Goal: Task Accomplishment & Management: Manage account settings

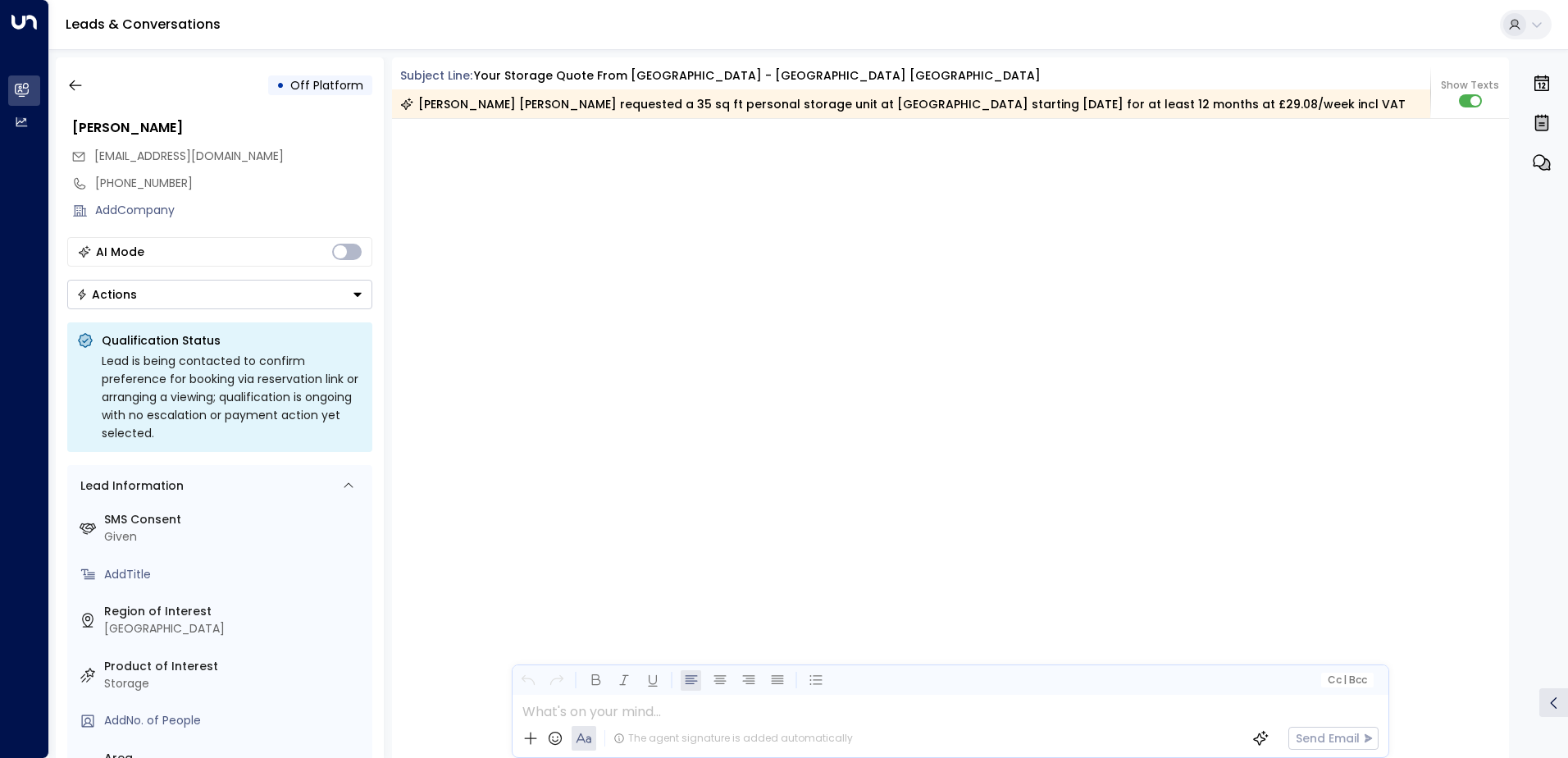
scroll to position [3359, 0]
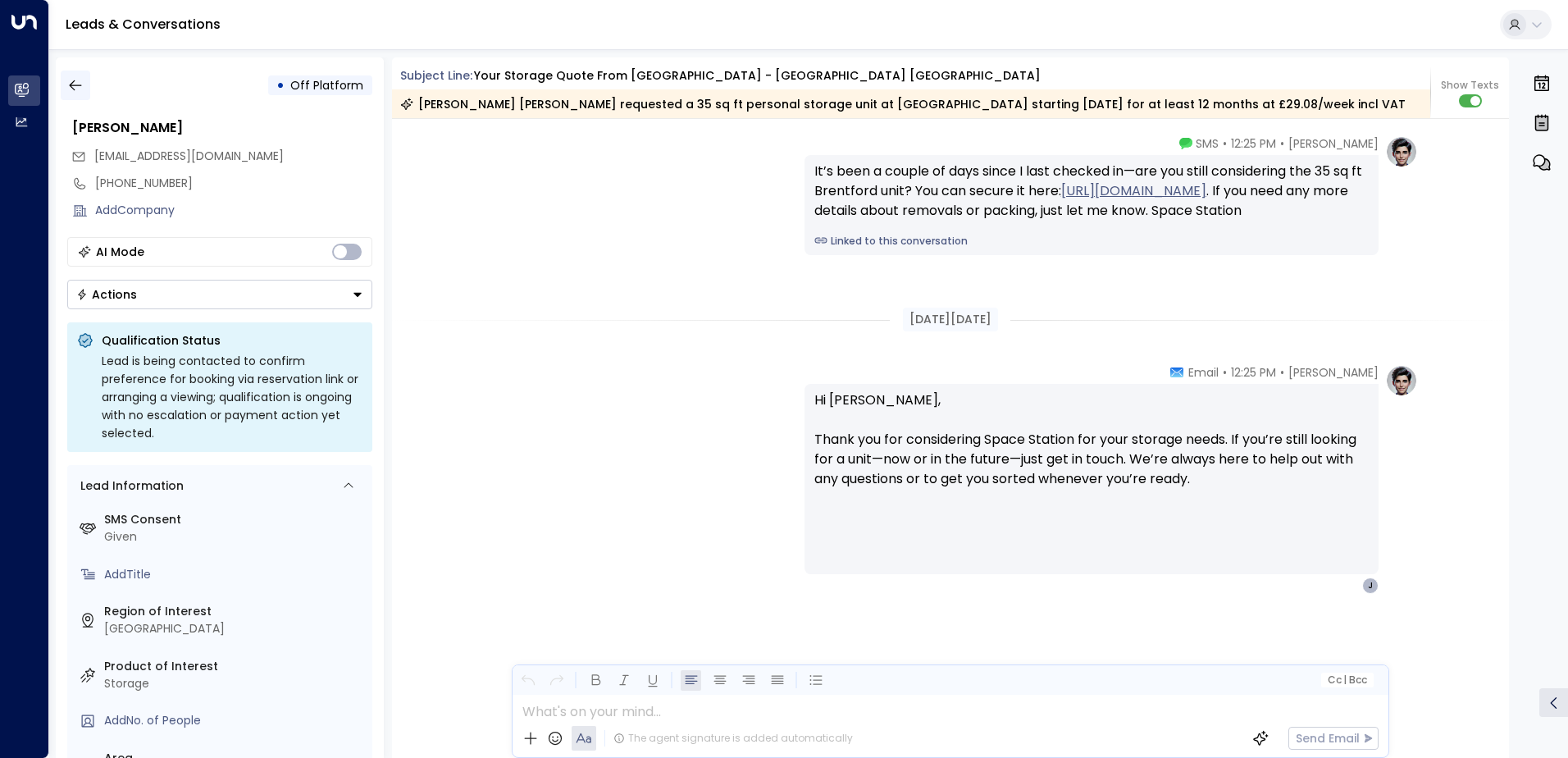
click at [72, 73] on button "button" at bounding box center [74, 85] width 29 height 29
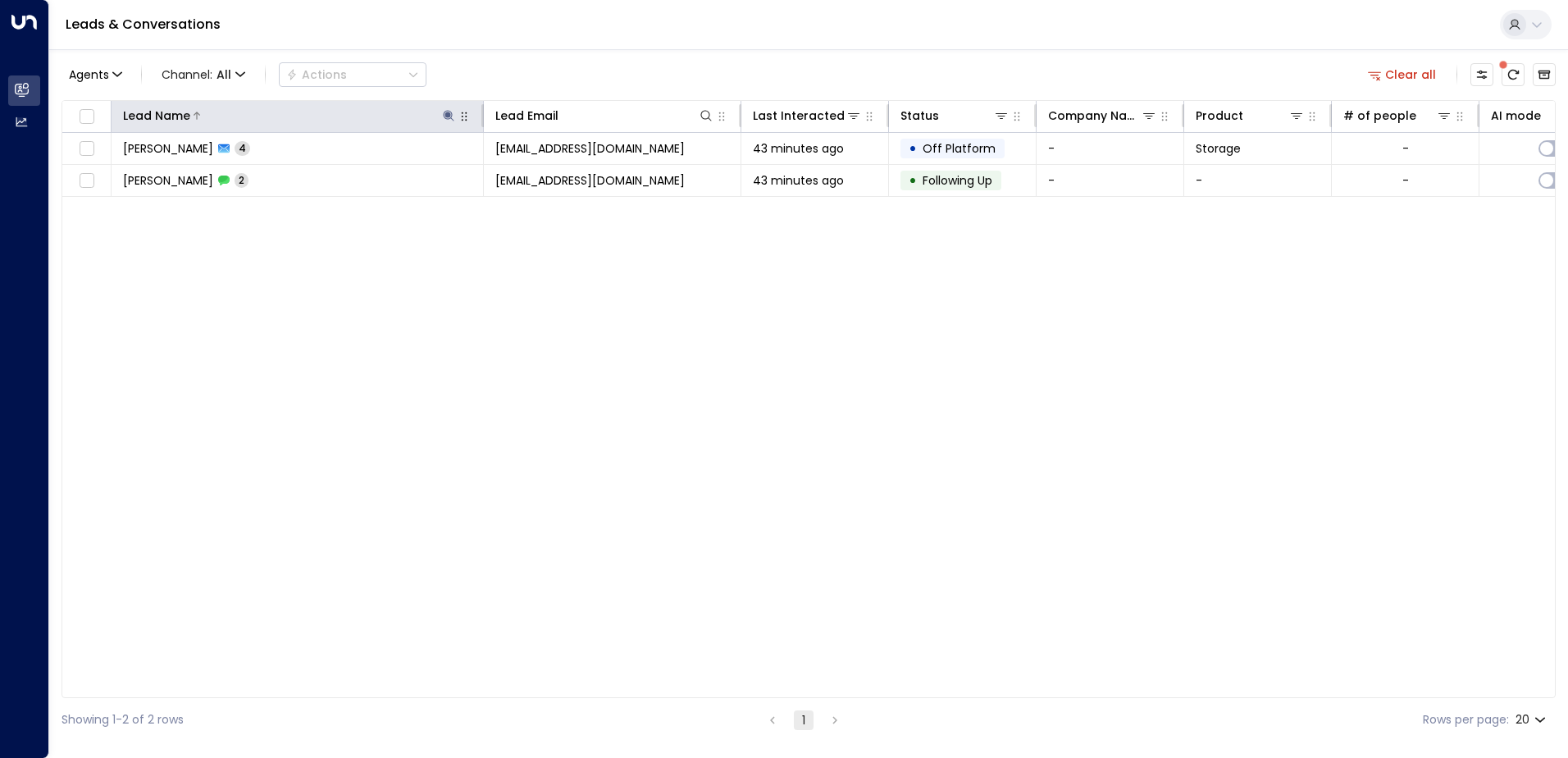
click at [440, 108] on button at bounding box center [448, 115] width 16 height 16
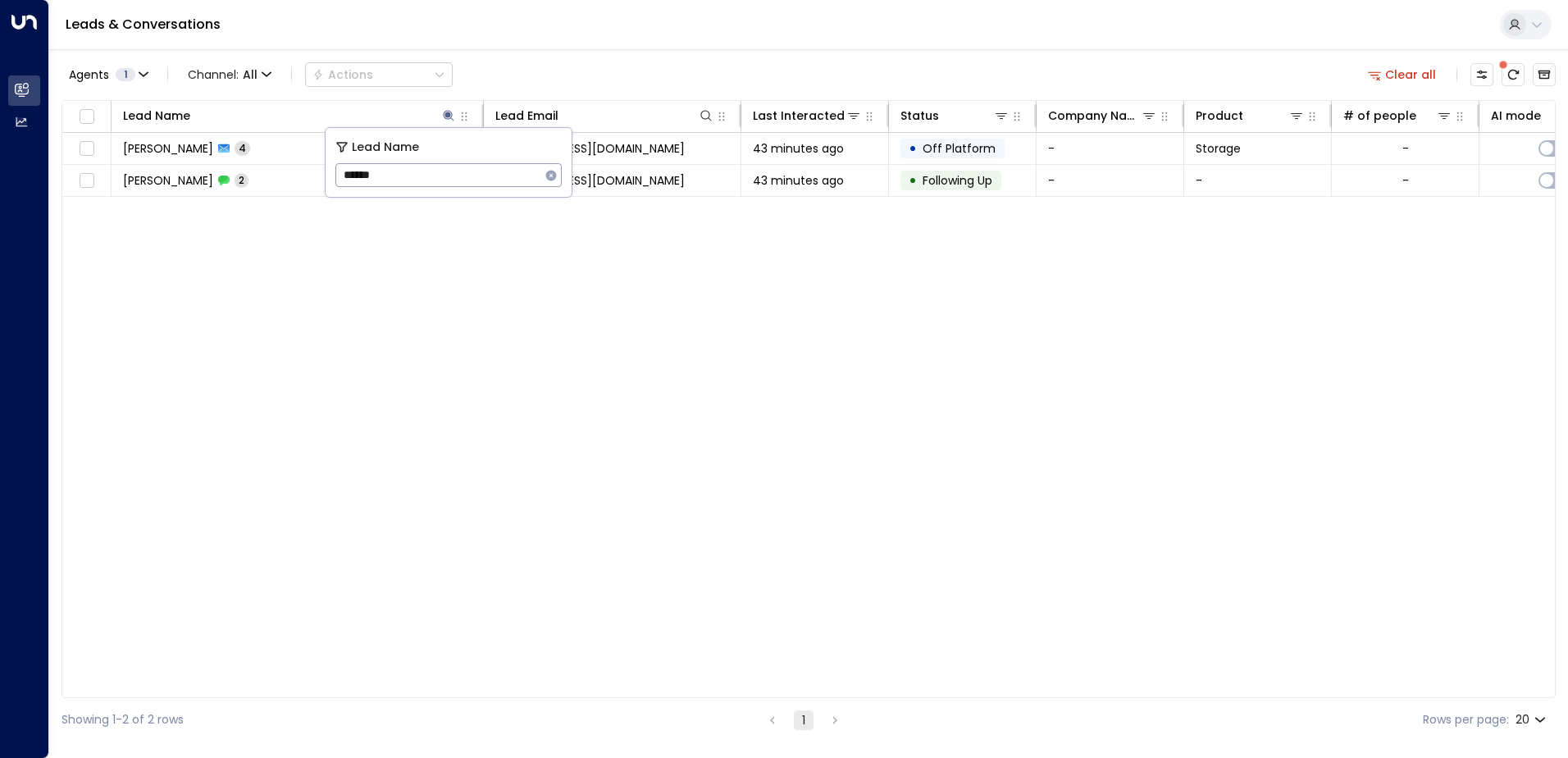
click at [398, 163] on input "******" at bounding box center [438, 175] width 205 height 30
type input "******"
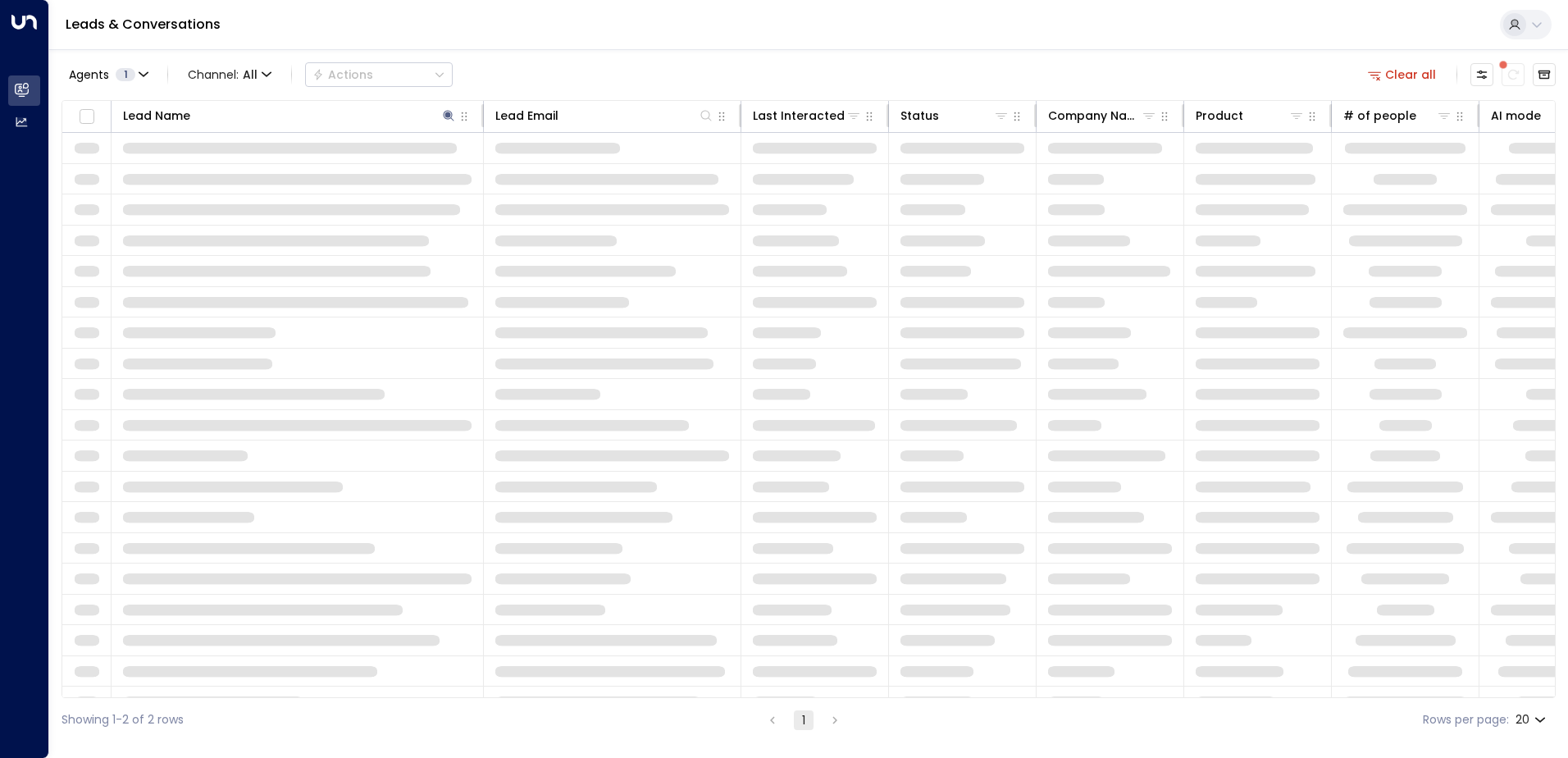
click at [677, 46] on div "Leads & Conversations" at bounding box center [808, 24] width 1519 height 50
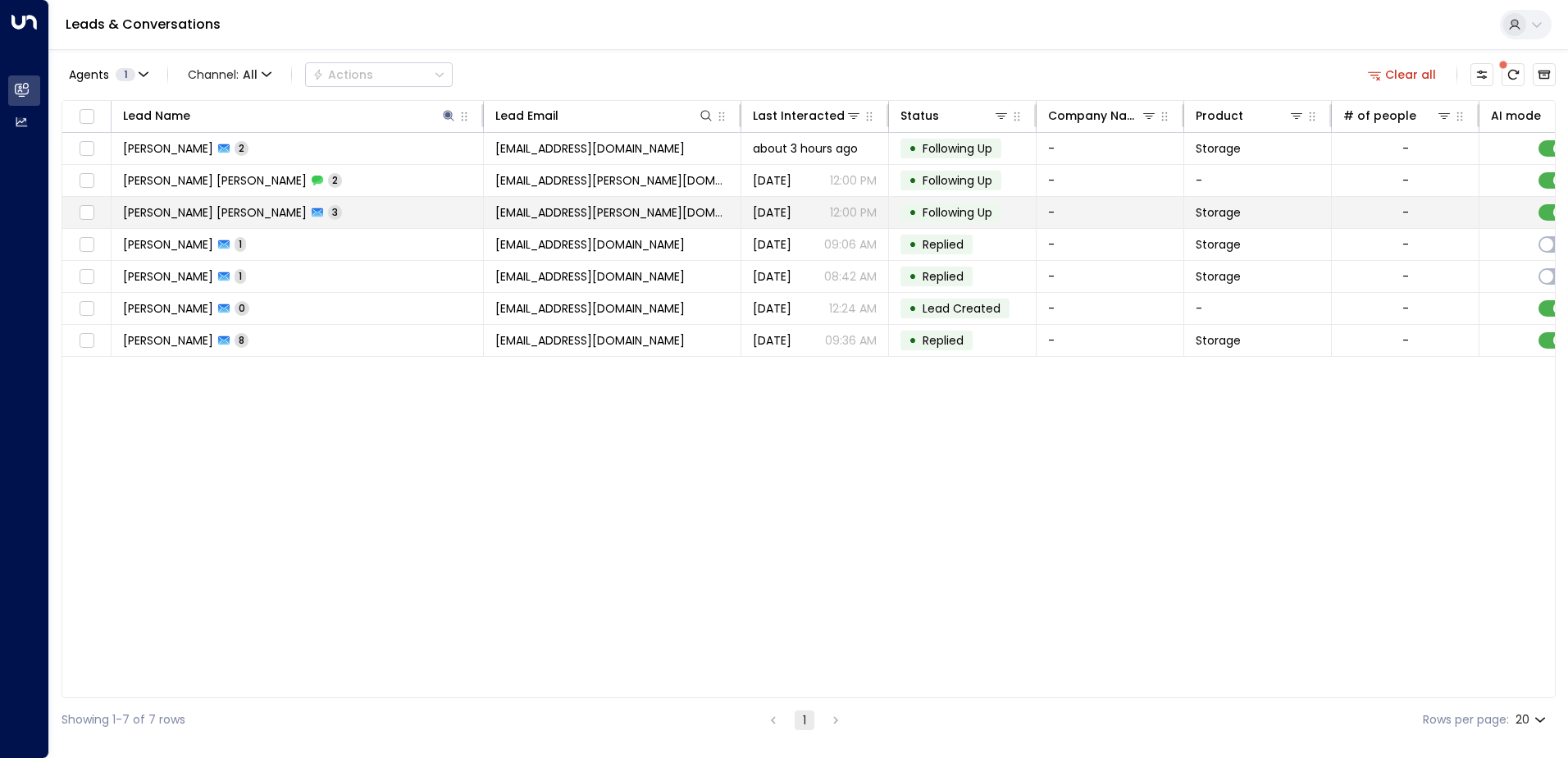
click at [271, 206] on td "[PERSON_NAME] [PERSON_NAME] 3" at bounding box center [298, 212] width 373 height 31
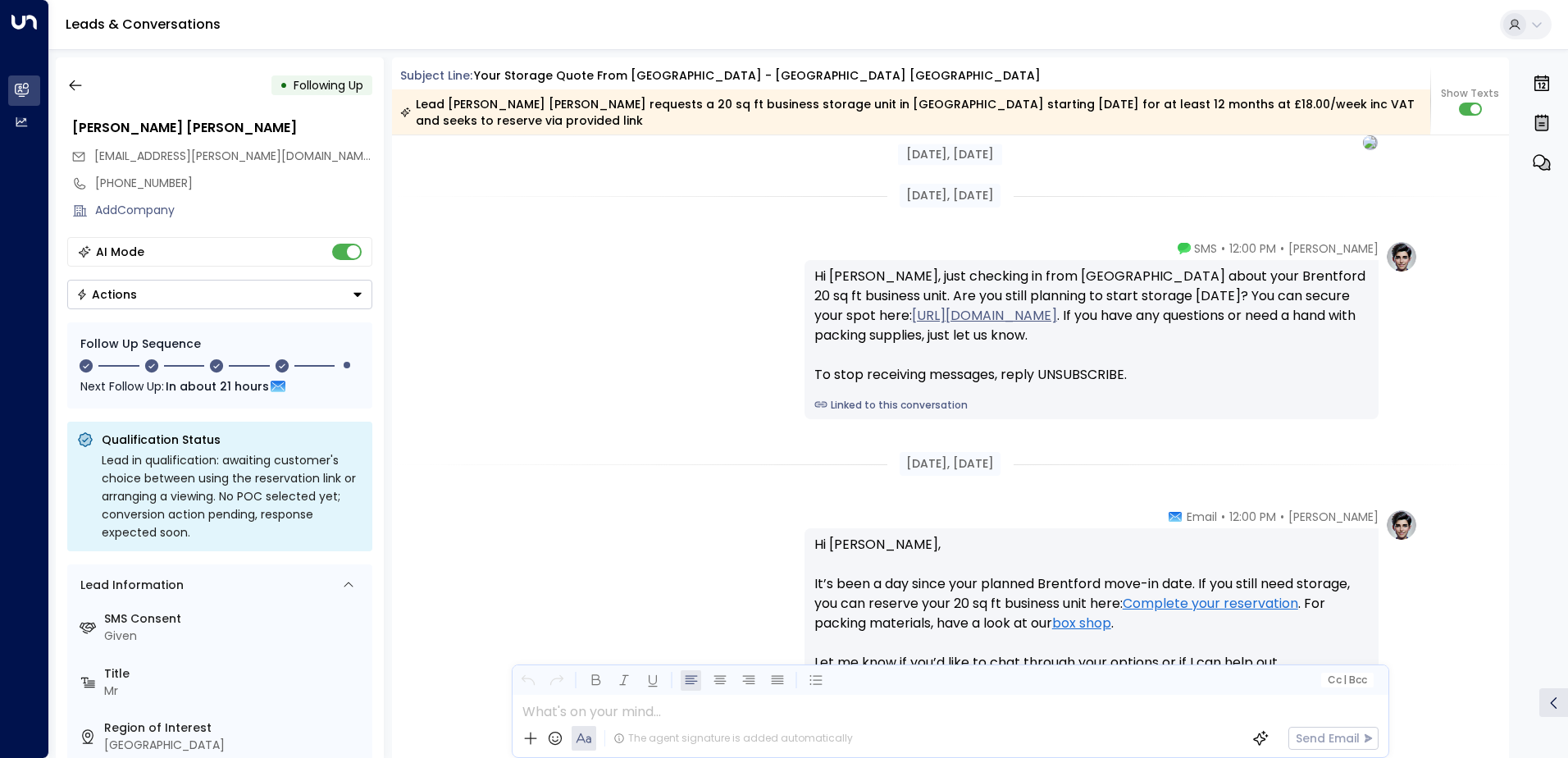
scroll to position [1449, 0]
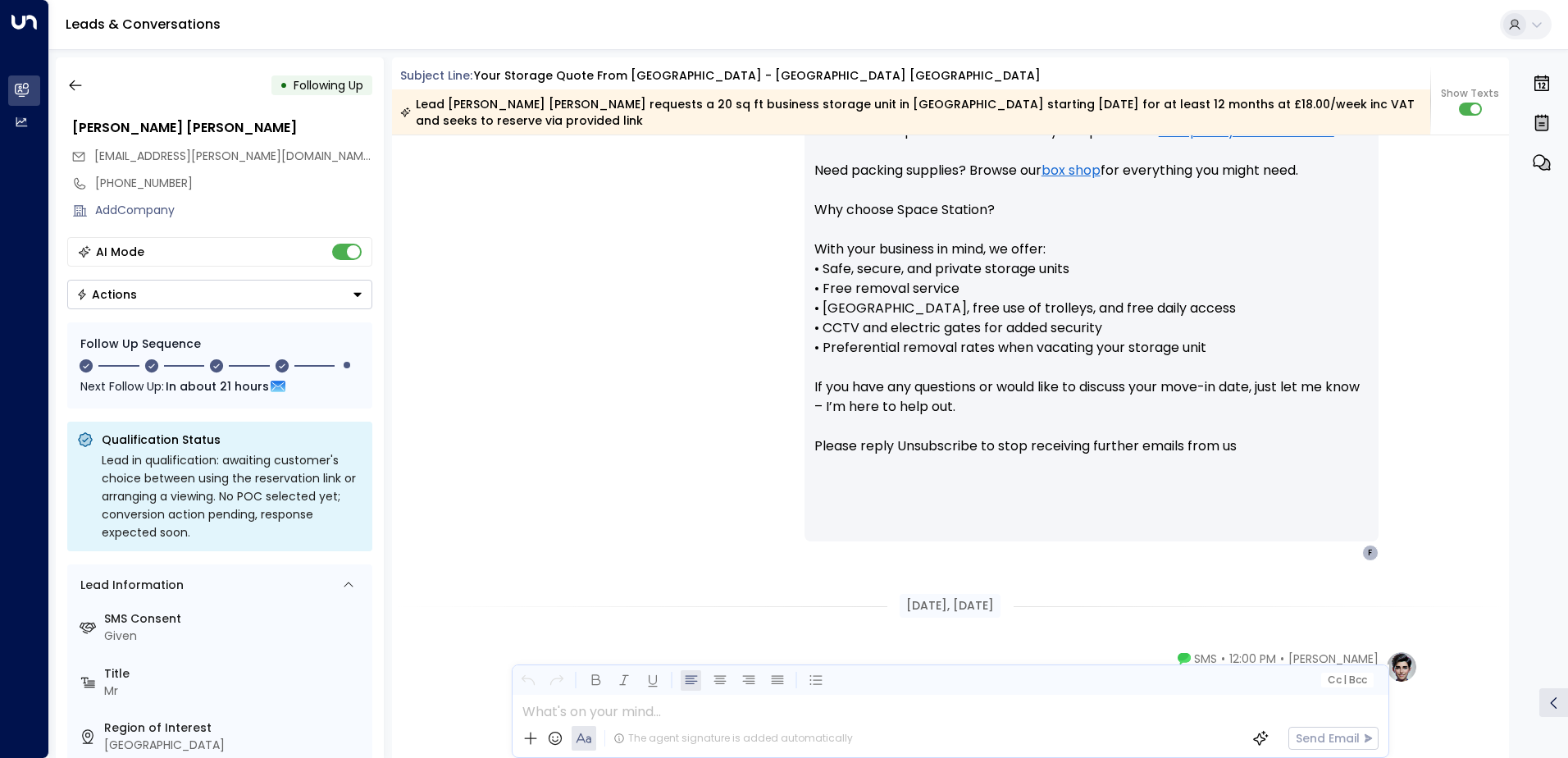
click at [232, 290] on button "Actions" at bounding box center [219, 294] width 305 height 29
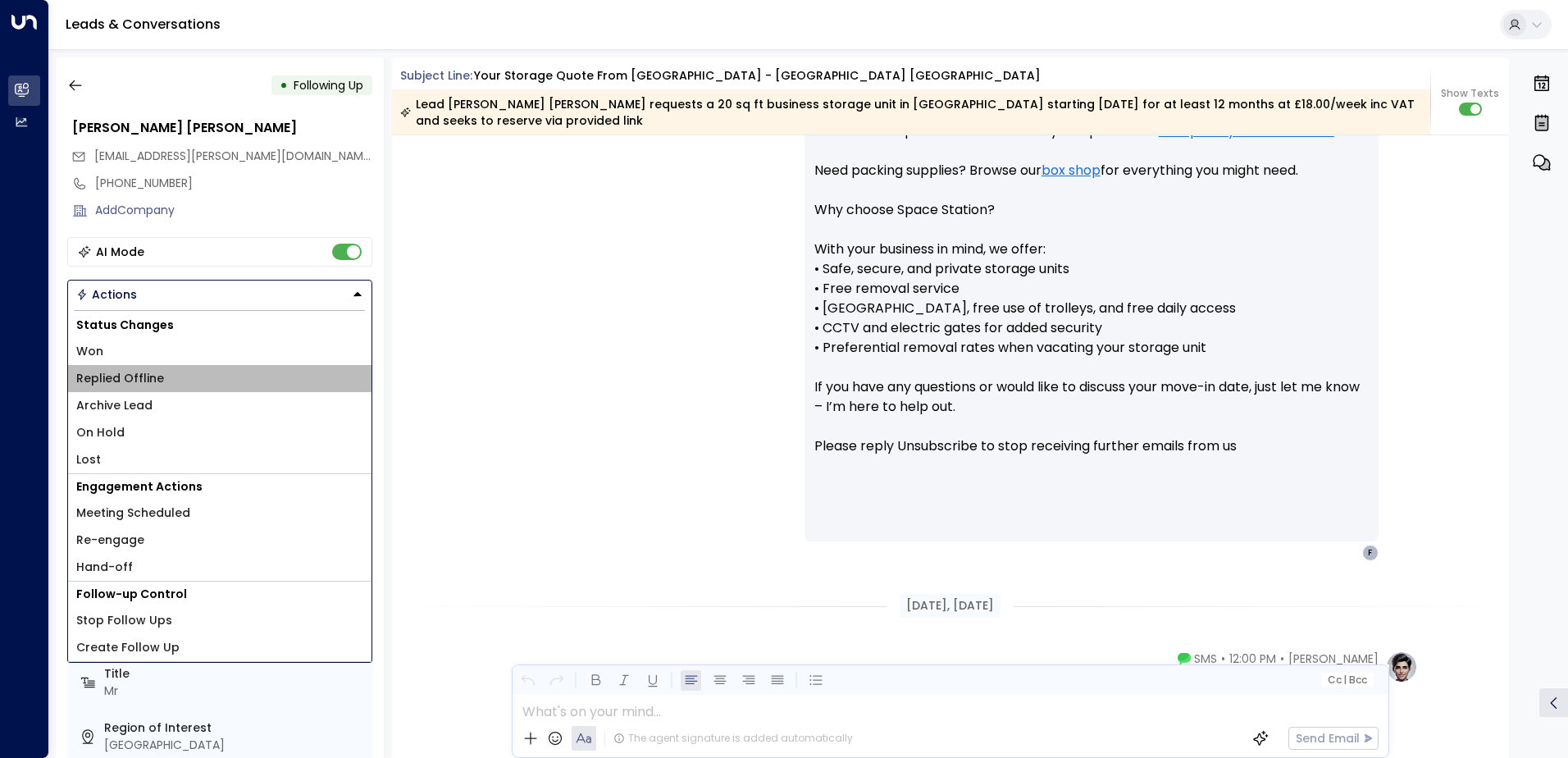
click at [153, 384] on span "Replied Offline" at bounding box center [120, 379] width 88 height 17
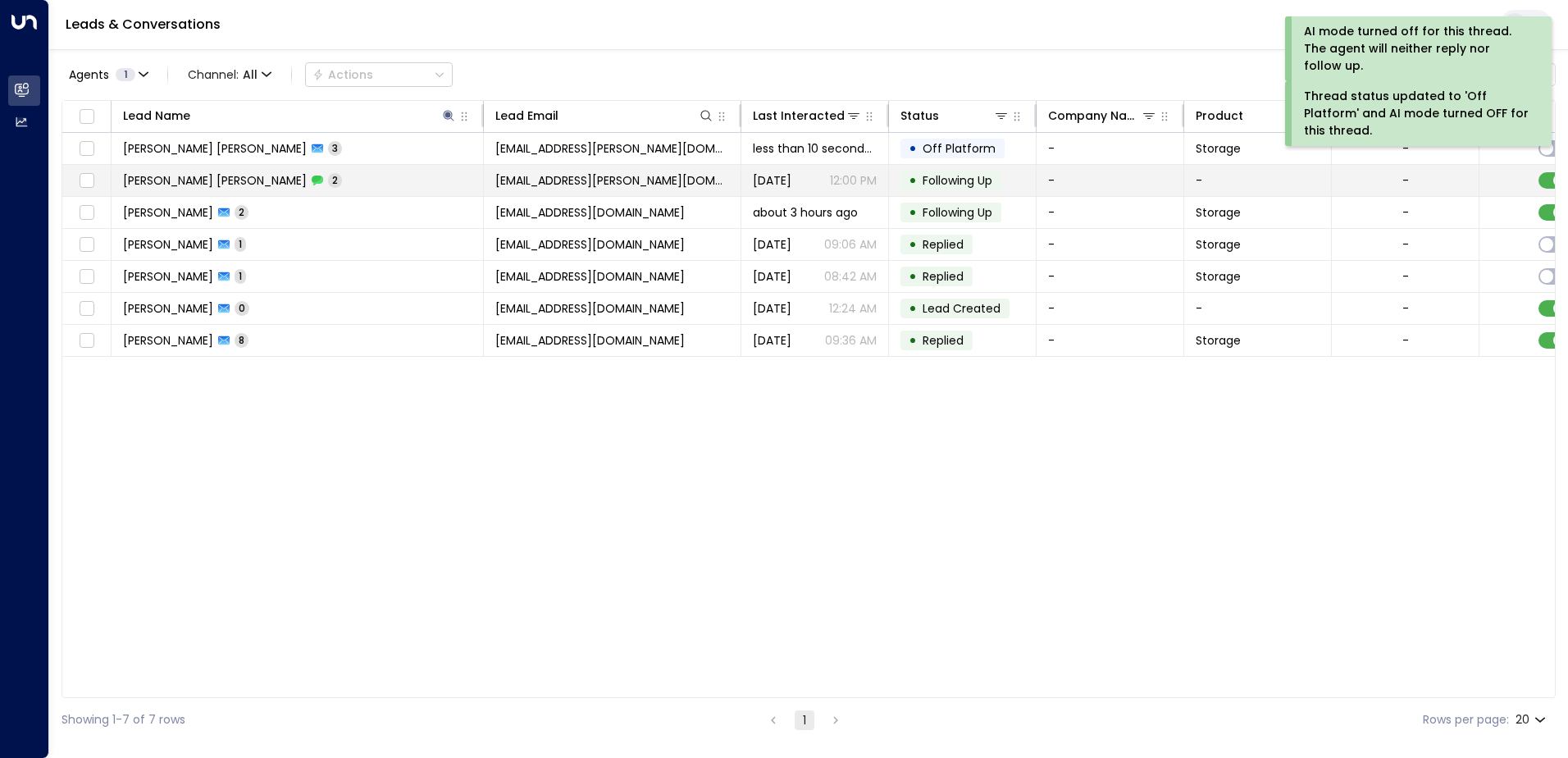
click at [234, 181] on td "[PERSON_NAME] [PERSON_NAME] 2" at bounding box center [298, 180] width 373 height 31
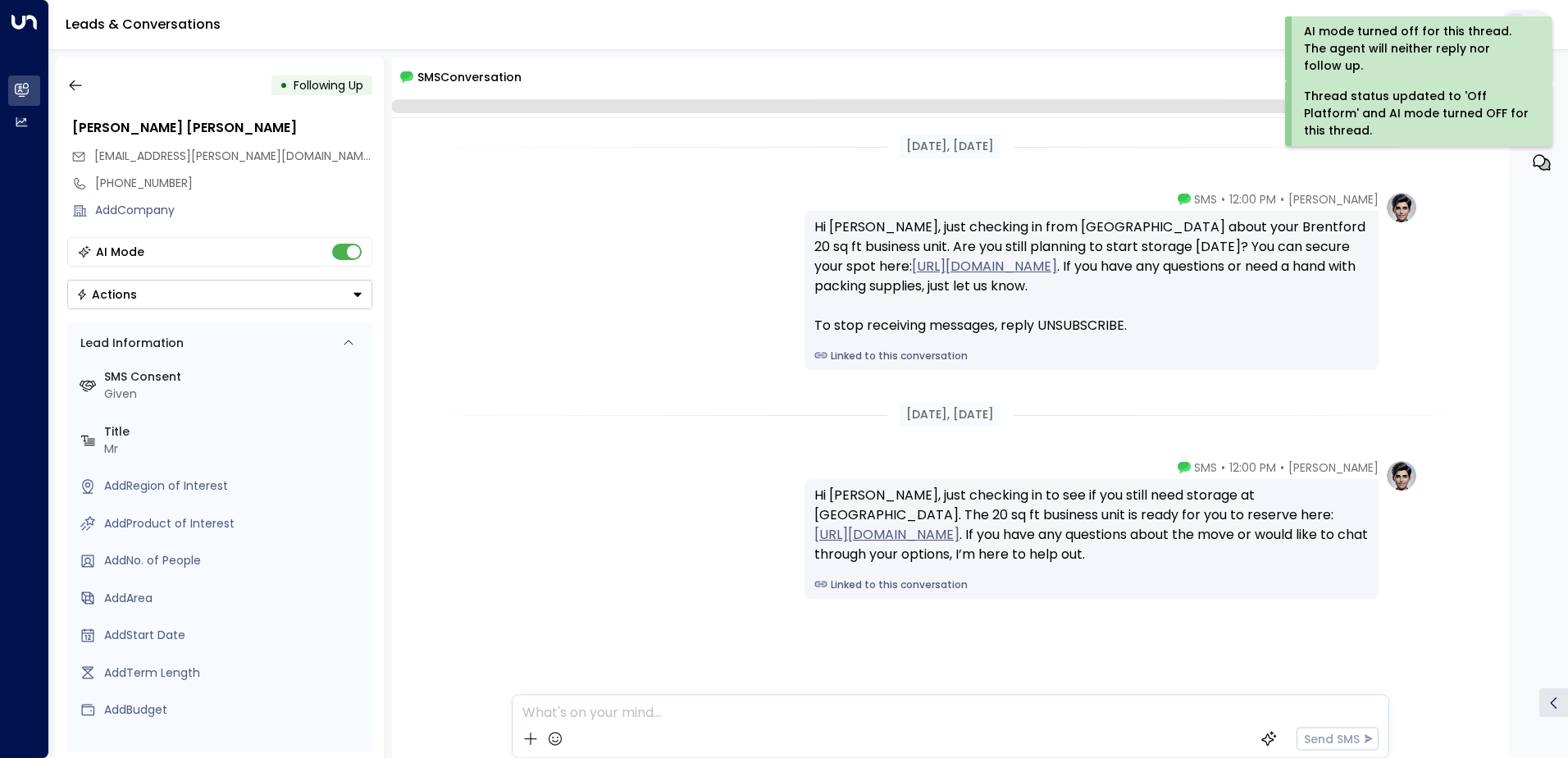
scroll to position [24, 0]
